Goal: Task Accomplishment & Management: Use online tool/utility

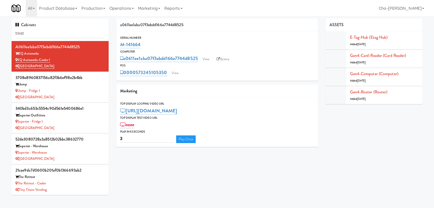
click at [33, 33] on input "treat" at bounding box center [59, 34] width 89 height 10
drag, startPoint x: 0, startPoint y: 0, endPoint x: 34, endPoint y: 33, distance: 47.2
click at [34, 33] on input "treat" at bounding box center [59, 34] width 89 height 10
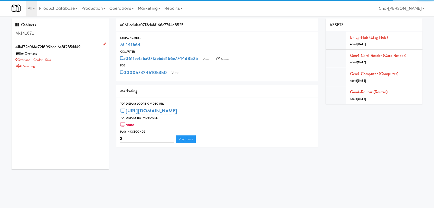
type input "M-141671"
click at [80, 60] on div "Overland - Cooler - Solo" at bounding box center [59, 60] width 89 height 6
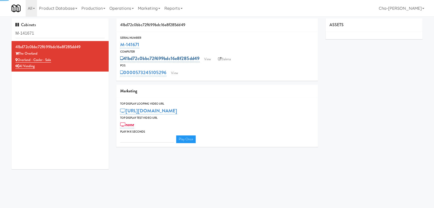
type input "3"
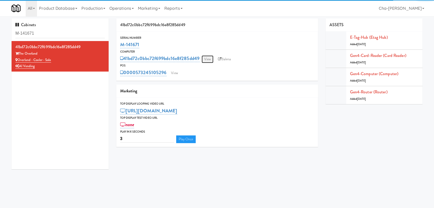
click at [205, 60] on link "View" at bounding box center [208, 59] width 12 height 8
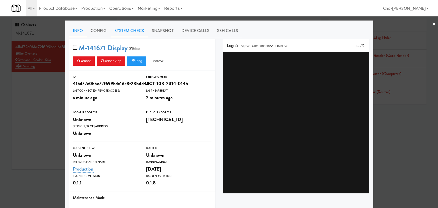
click at [132, 32] on link "System Check" at bounding box center [129, 30] width 37 height 13
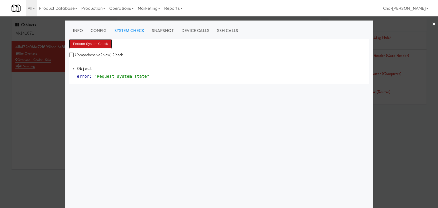
click at [102, 44] on button "Perform System Check" at bounding box center [90, 43] width 43 height 9
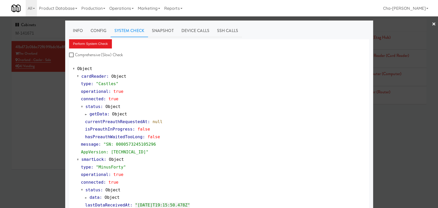
click at [76, 54] on label "Comprehensive (Slow) Check" at bounding box center [96, 55] width 54 height 8
click at [75, 54] on input "Comprehensive (Slow) Check" at bounding box center [72, 55] width 6 height 4
checkbox input "true"
click at [90, 45] on button "Perform System Check" at bounding box center [90, 43] width 43 height 9
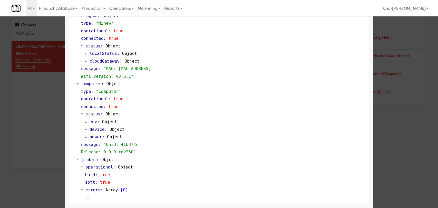
scroll to position [418, 0]
click at [49, 118] on div at bounding box center [219, 104] width 438 height 208
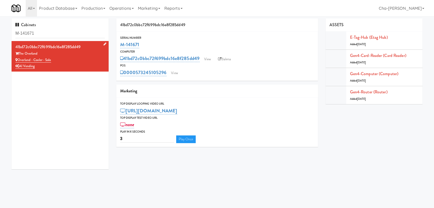
click at [68, 59] on div "Overland - Cooler - Solo" at bounding box center [59, 60] width 89 height 6
click at [210, 58] on link "View" at bounding box center [208, 59] width 12 height 8
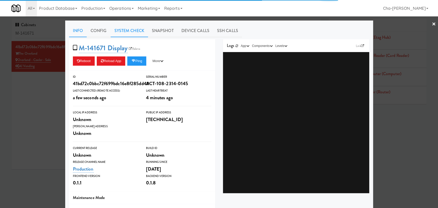
click at [127, 32] on link "System Check" at bounding box center [129, 30] width 37 height 13
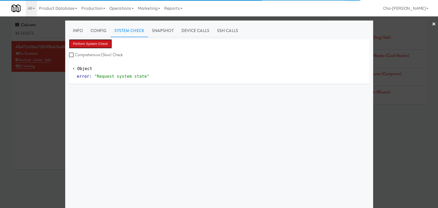
click at [103, 44] on button "Perform System Check" at bounding box center [90, 43] width 43 height 9
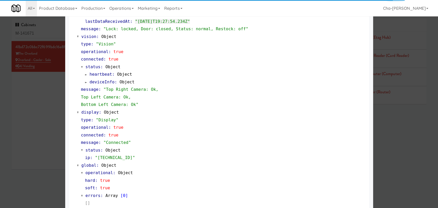
scroll to position [191, 0]
